Goal: Find specific page/section: Find specific page/section

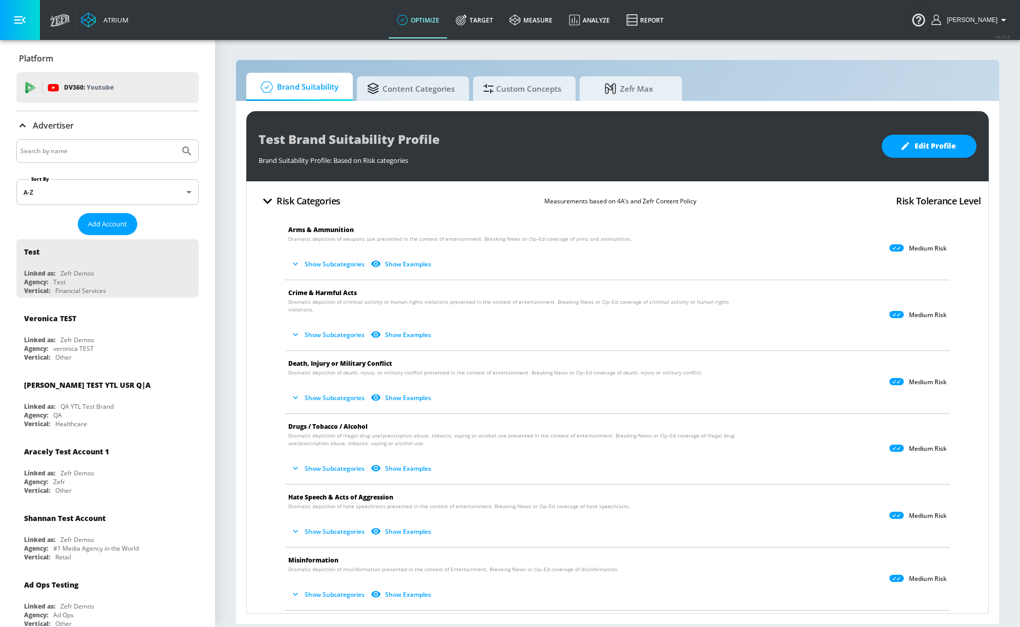
click at [105, 150] on input "Search by name" at bounding box center [97, 150] width 155 height 13
type input "ars"
click at [176, 152] on button "Submit Search" at bounding box center [187, 151] width 23 height 23
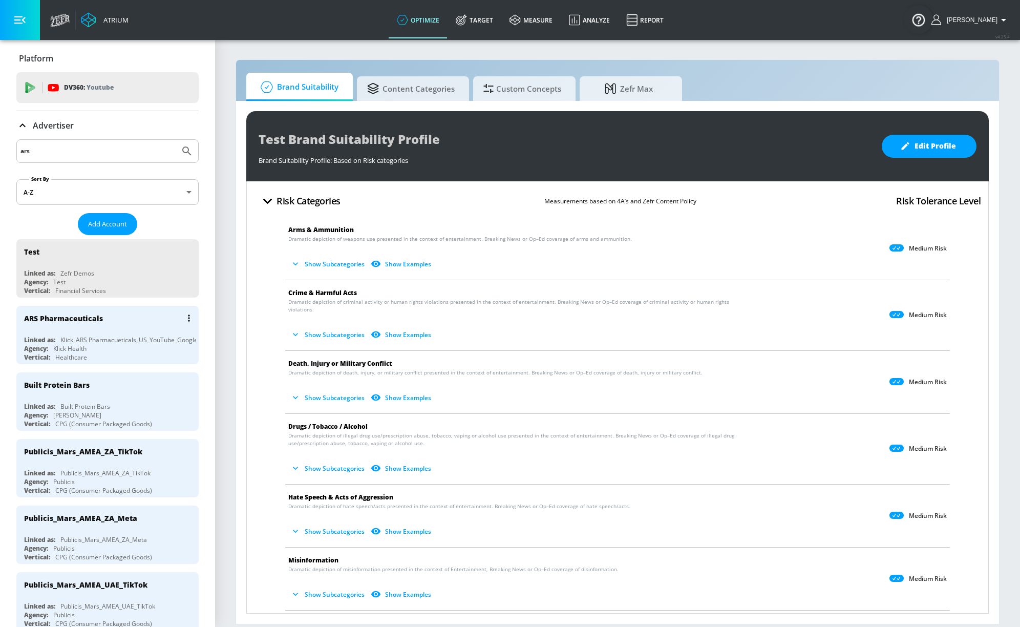
click at [100, 334] on div "ARS Pharmaceuticals Linked as: Klick_ARS Pharmacueticals_US_YouTube_GoogleAds A…" at bounding box center [107, 335] width 182 height 58
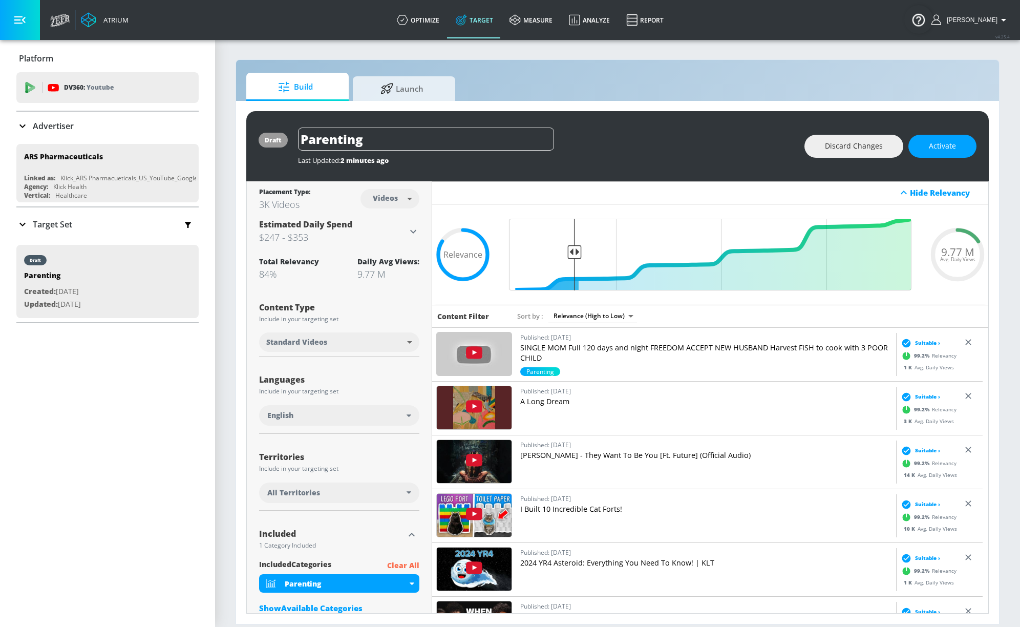
click at [603, 454] on p "[PERSON_NAME] - They Want To Be You [Ft. Future] (Official Audio)" at bounding box center [706, 455] width 372 height 10
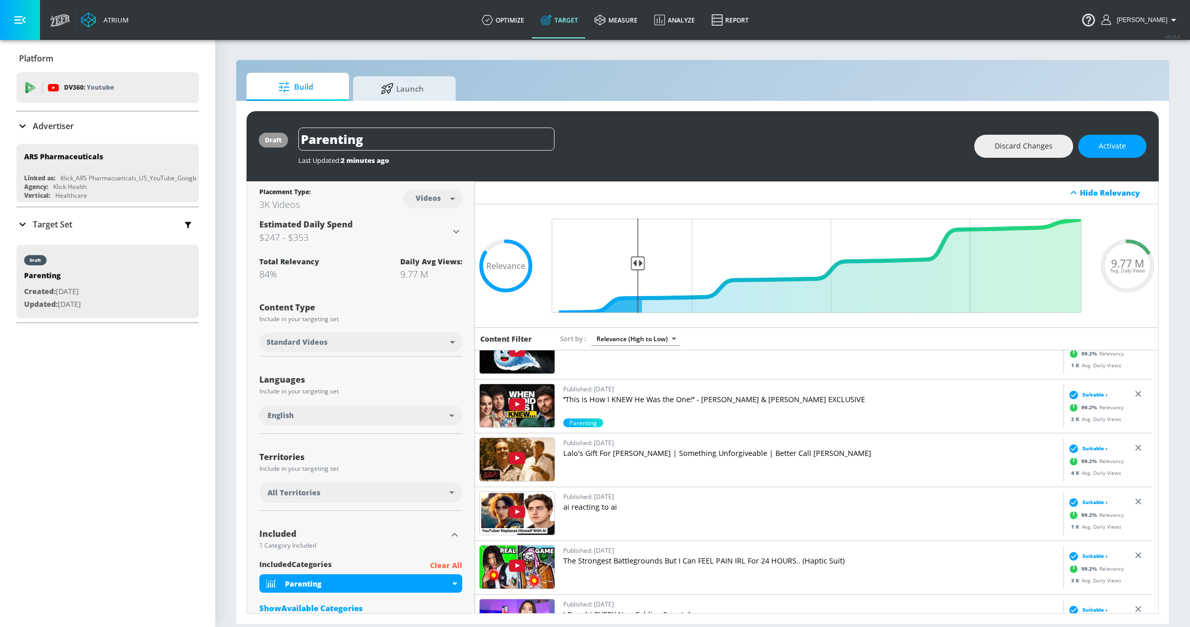
scroll to position [251, 0]
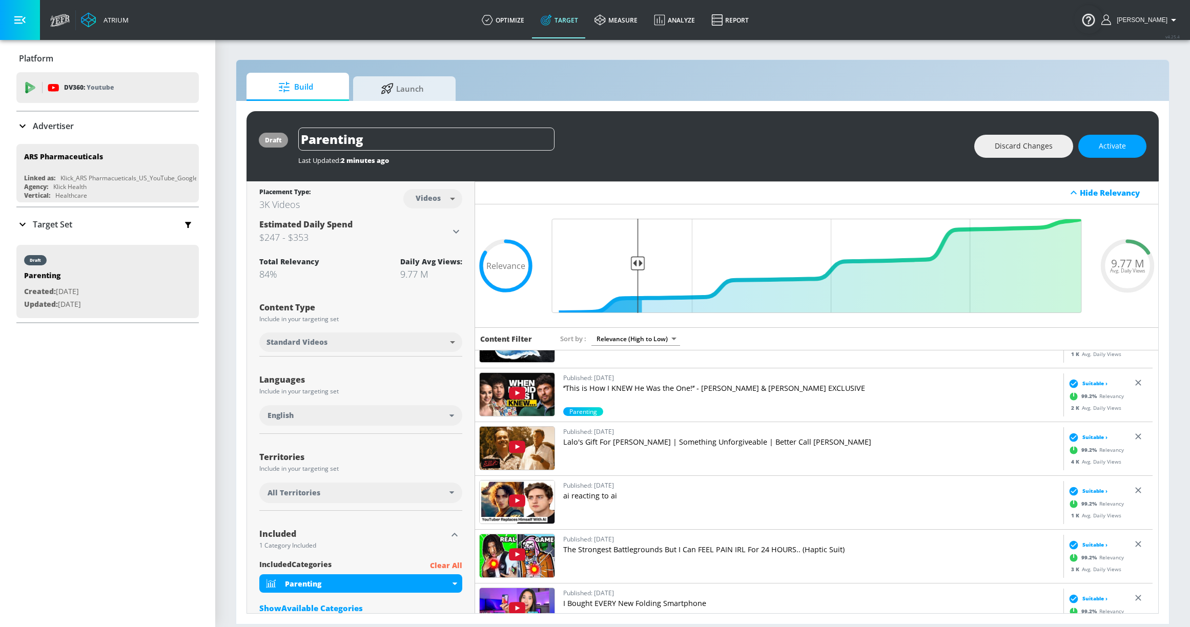
click at [672, 554] on p "The Strongest Battlegrounds But I Can FEEL PAIN IRL For 24 HOURS.. (Haptic Suit)" at bounding box center [811, 550] width 496 height 10
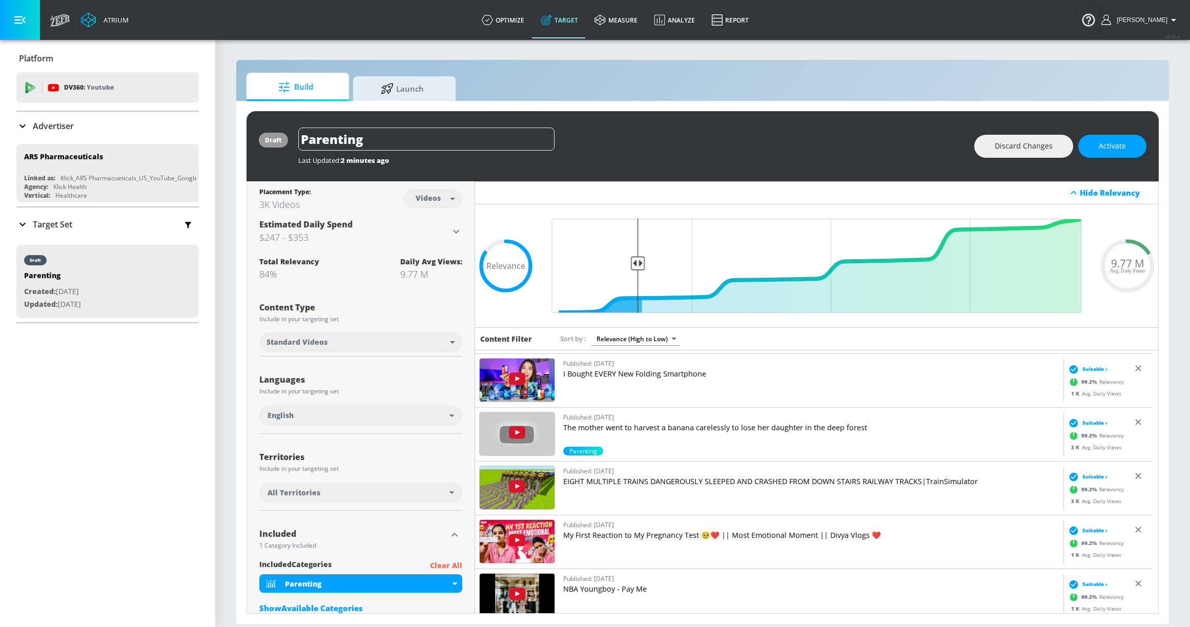
scroll to position [478, 0]
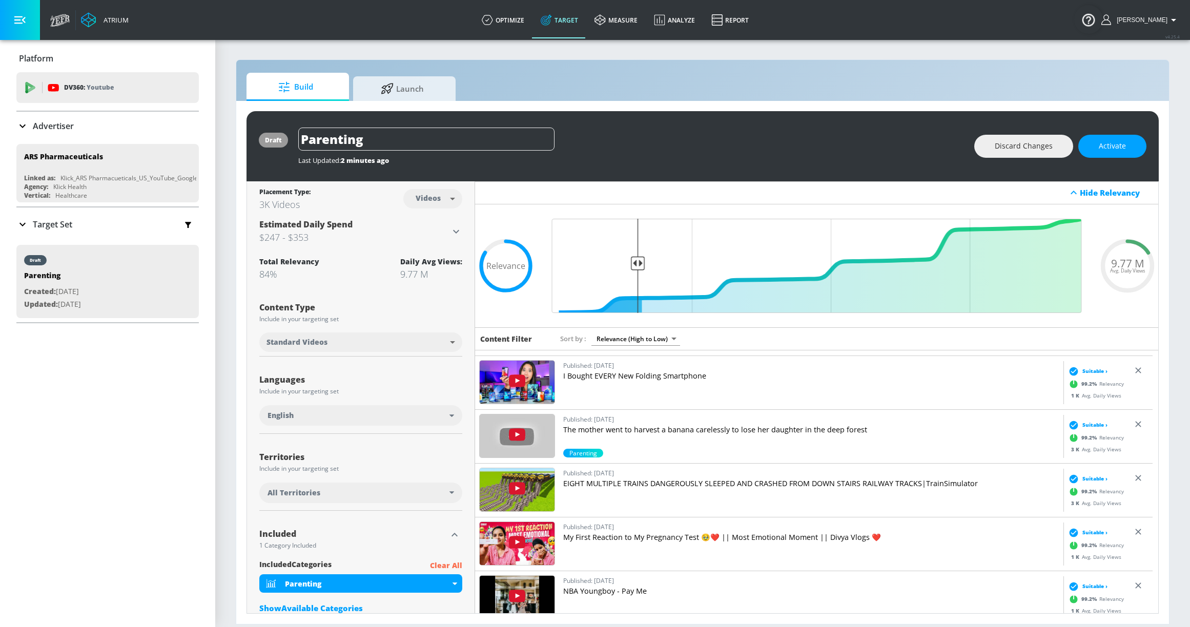
click at [672, 383] on link "Published: [DATE] I Bought EVERY New Folding Smartphone" at bounding box center [811, 382] width 496 height 45
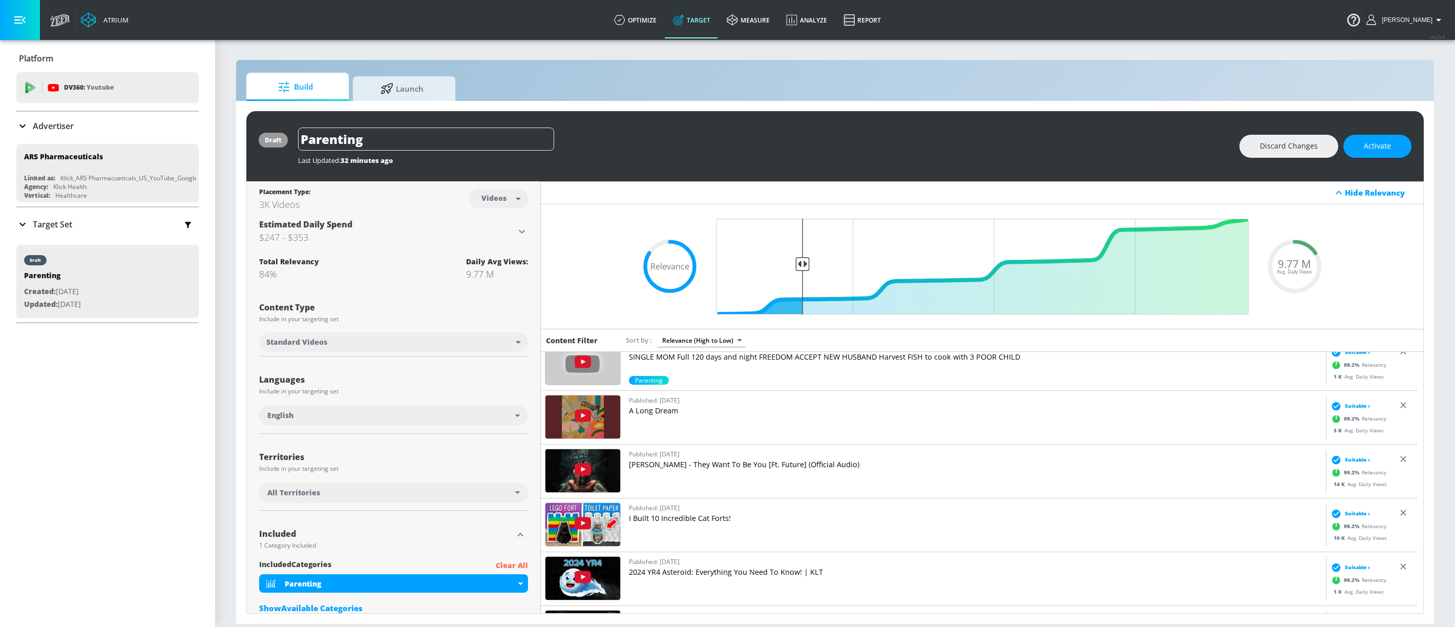
scroll to position [0, 0]
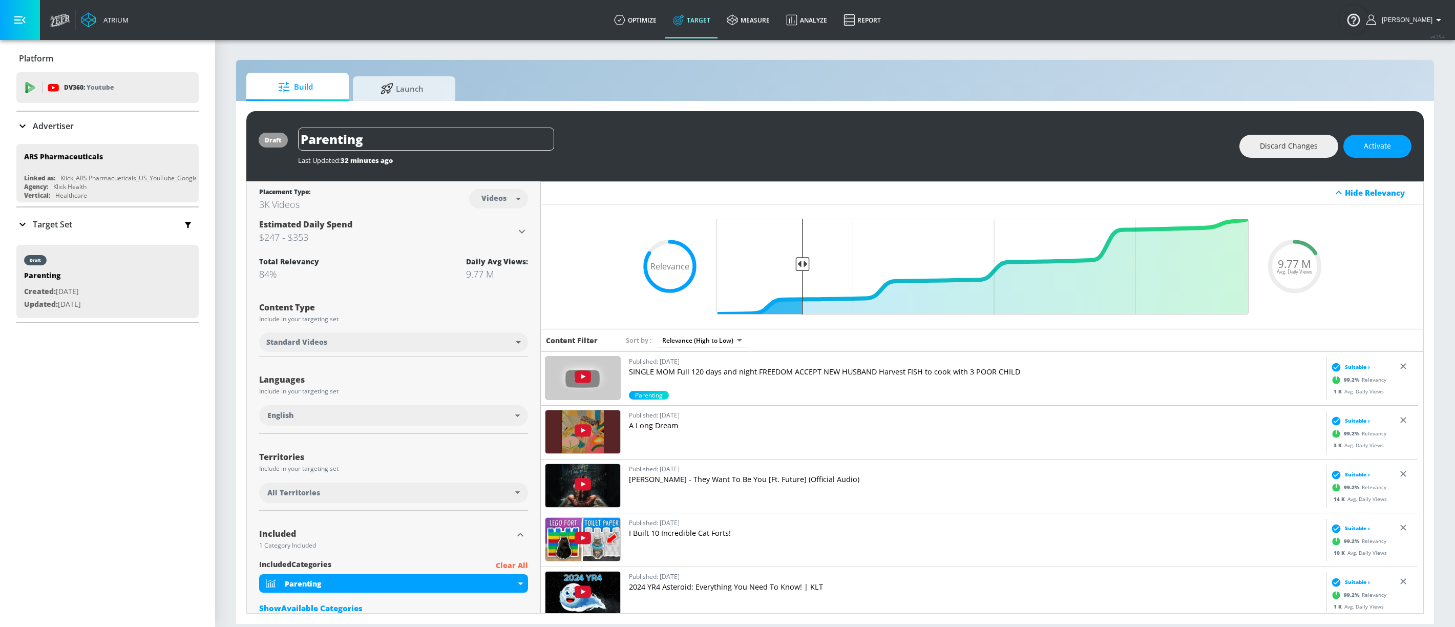
drag, startPoint x: 323, startPoint y: 135, endPoint x: 286, endPoint y: 132, distance: 37.6
click at [286, 132] on div "draft Parenting Last Updated: 32 minutes ago Discard Changes Activate" at bounding box center [835, 146] width 1178 height 70
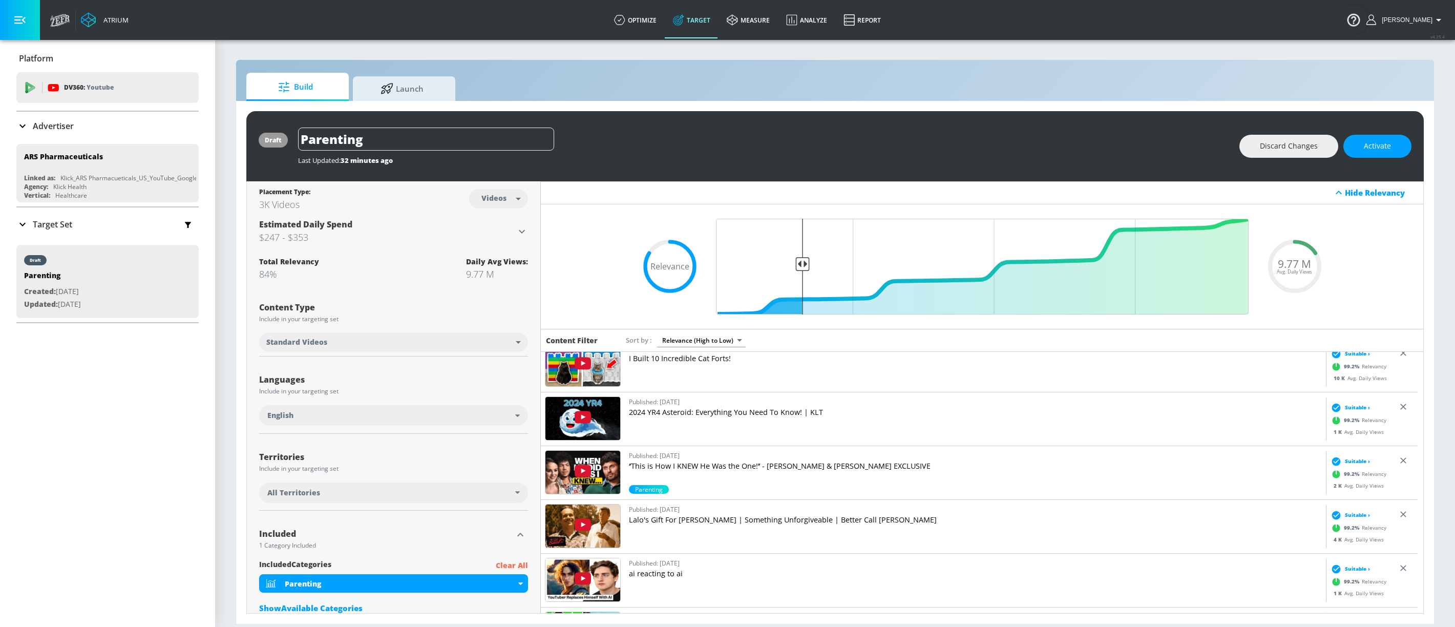
scroll to position [187, 0]
